Goal: Information Seeking & Learning: Learn about a topic

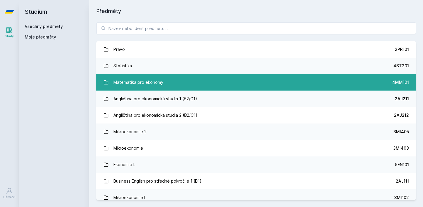
scroll to position [35, 0]
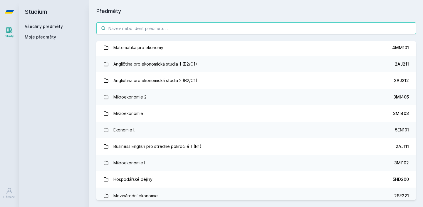
click at [204, 30] on input "search" at bounding box center [256, 28] width 320 height 12
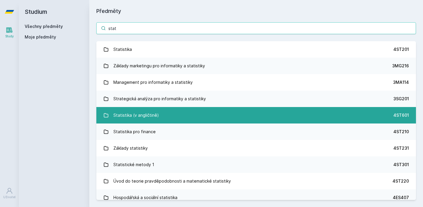
scroll to position [0, 0]
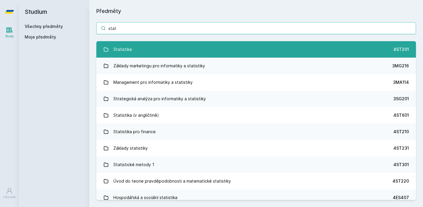
type input "stat"
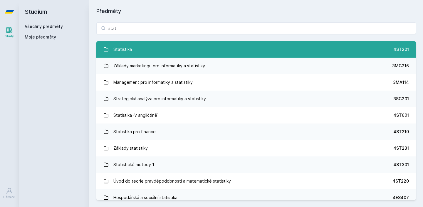
click at [148, 48] on link "Statistika 4ST201" at bounding box center [256, 49] width 320 height 16
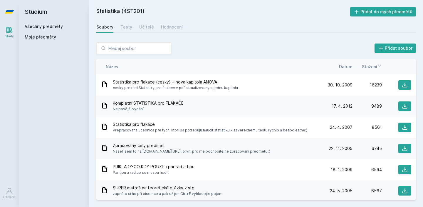
click at [350, 66] on span "Datum" at bounding box center [346, 66] width 14 height 6
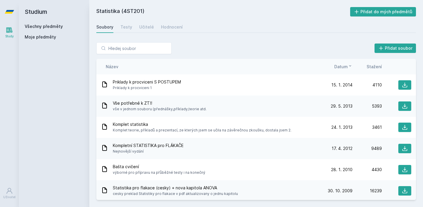
click at [121, 19] on div "Statistika (4ST201) Přidat do mých předmětů [GEOGRAPHIC_DATA] Testy Učitelé Hod…" at bounding box center [256, 103] width 320 height 193
click at [125, 27] on div "Testy" at bounding box center [127, 27] width 12 height 6
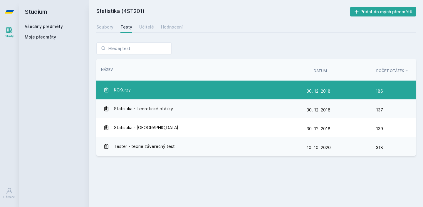
click at [140, 91] on div "KCKurzy" at bounding box center [204, 90] width 203 height 12
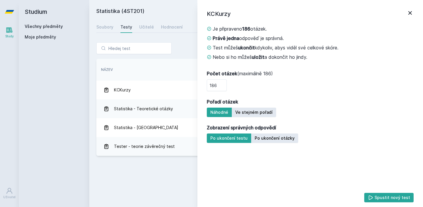
click at [415, 19] on div "KCKurzy Je připraveno 186 otázek. Právě jedna odpověď je správná. Test můžeš uk…" at bounding box center [311, 103] width 226 height 207
click at [413, 12] on icon at bounding box center [410, 12] width 7 height 7
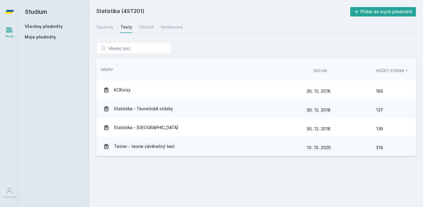
click at [155, 23] on div "Soubory Testy Učitelé Hodnocení" at bounding box center [256, 27] width 320 height 12
click at [151, 24] on div "Učitelé" at bounding box center [146, 27] width 15 height 6
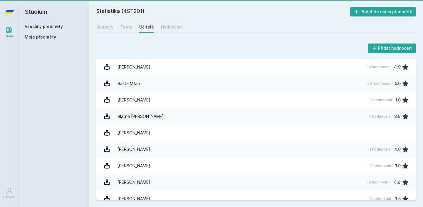
click at [200, 56] on div "Přidat hodnocení [PERSON_NAME] 38 hodnocení 4.9 Bašta Milan 50 hodnocení 5.0 [P…" at bounding box center [256, 121] width 320 height 158
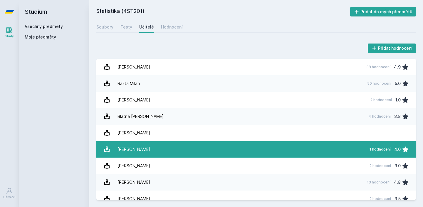
click at [148, 152] on link "[PERSON_NAME] 1 hodnocení 4.0" at bounding box center [256, 149] width 320 height 16
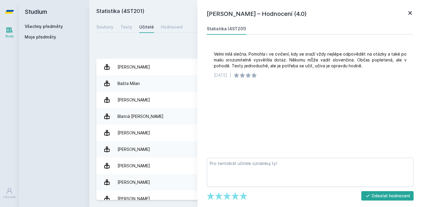
click at [112, 42] on div "Přidat hodnocení [PERSON_NAME] – Hodnocení (4.0) Statistika (4ST201) Velmi milá…" at bounding box center [256, 121] width 334 height 172
click at [412, 14] on icon at bounding box center [410, 12] width 7 height 7
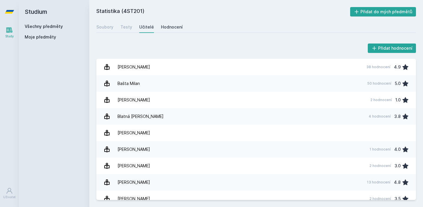
click at [167, 22] on link "Hodnocení" at bounding box center [172, 27] width 22 height 12
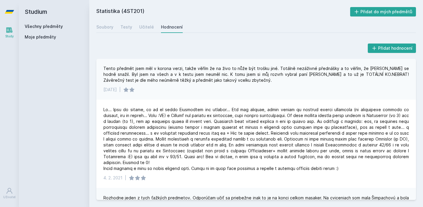
scroll to position [302, 0]
